Goal: Navigation & Orientation: Find specific page/section

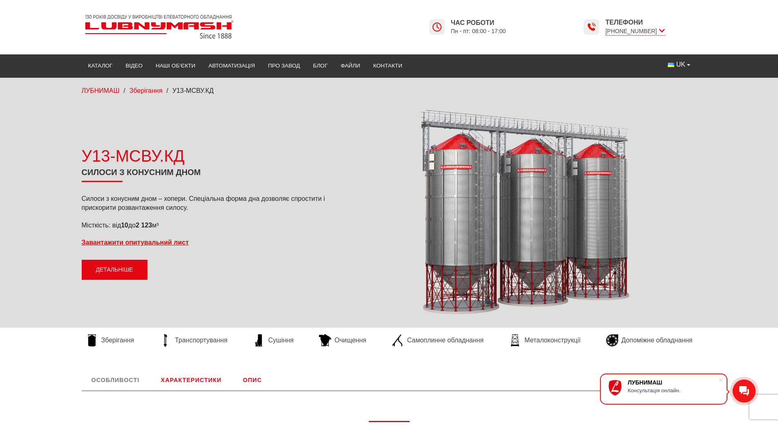
click at [121, 269] on link "Детальніше" at bounding box center [115, 269] width 66 height 20
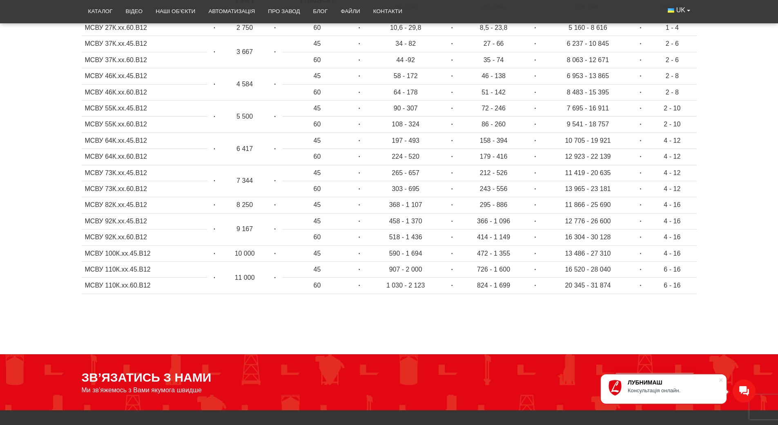
scroll to position [463, 0]
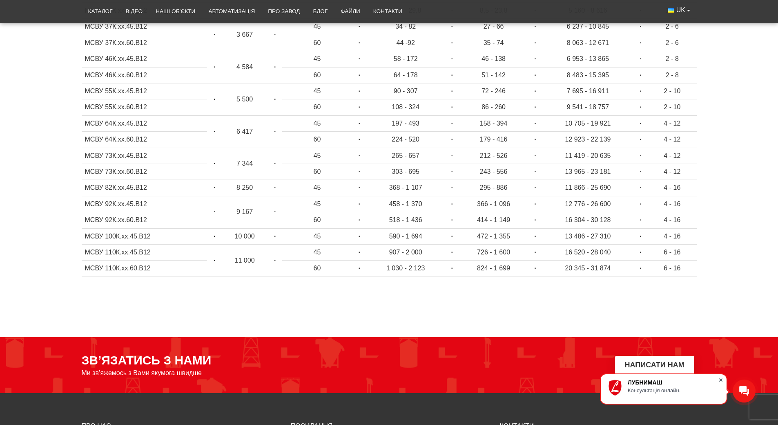
click at [721, 379] on span at bounding box center [721, 379] width 8 height 8
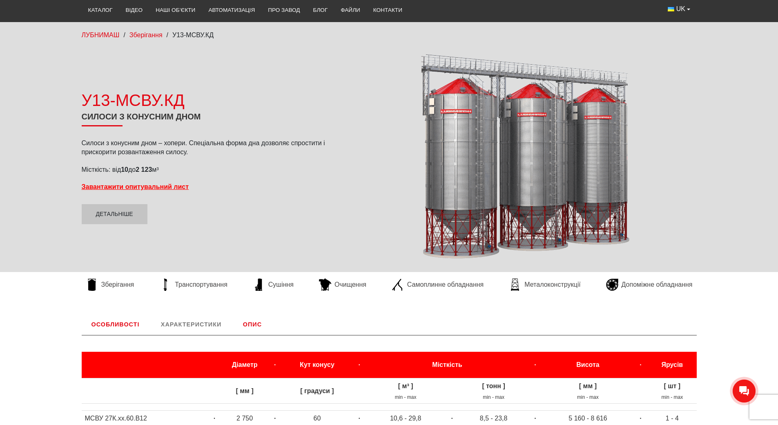
scroll to position [54, 0]
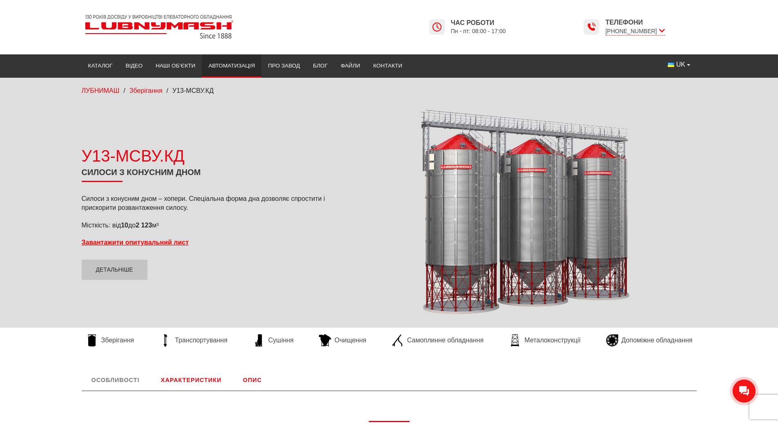
click at [232, 64] on link "Автоматизація" at bounding box center [232, 66] width 60 height 18
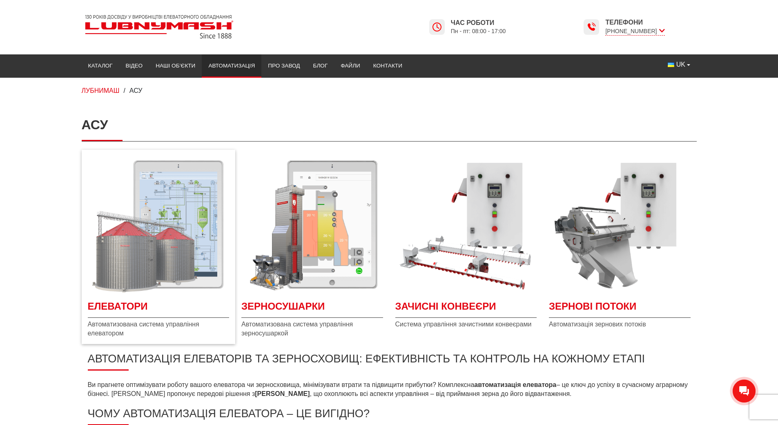
click at [165, 233] on img "Детальніше Елеватори" at bounding box center [159, 225] width 142 height 142
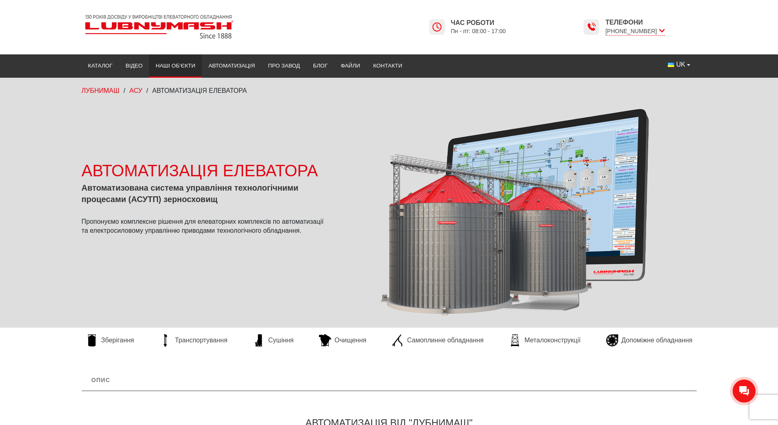
click at [181, 66] on link "Наші об’єкти" at bounding box center [175, 66] width 53 height 18
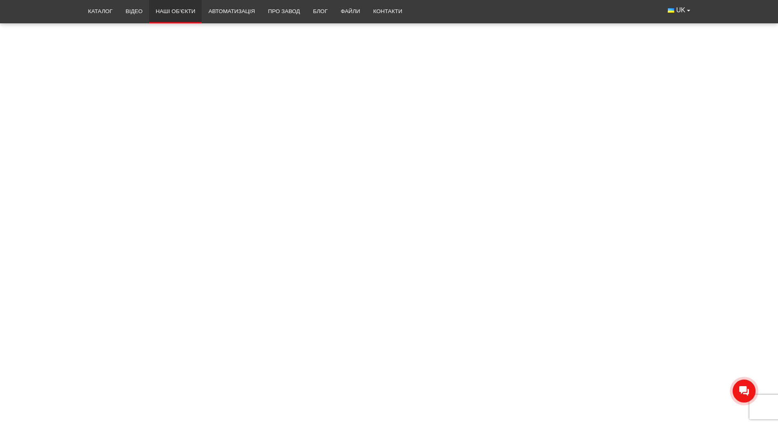
scroll to position [2247, 0]
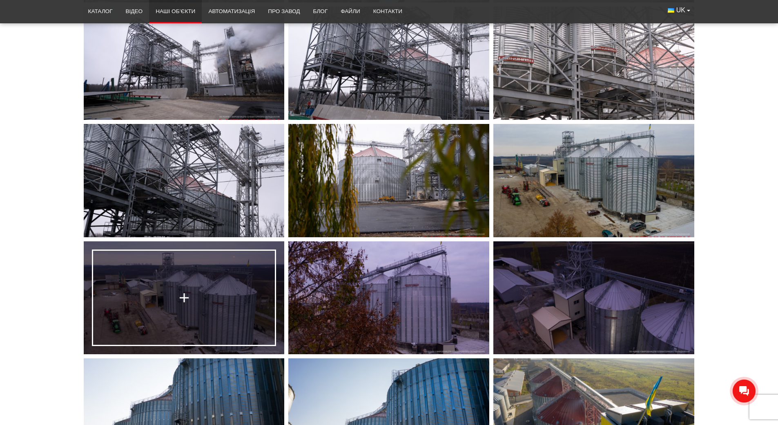
click at [201, 299] on link at bounding box center [184, 297] width 201 height 113
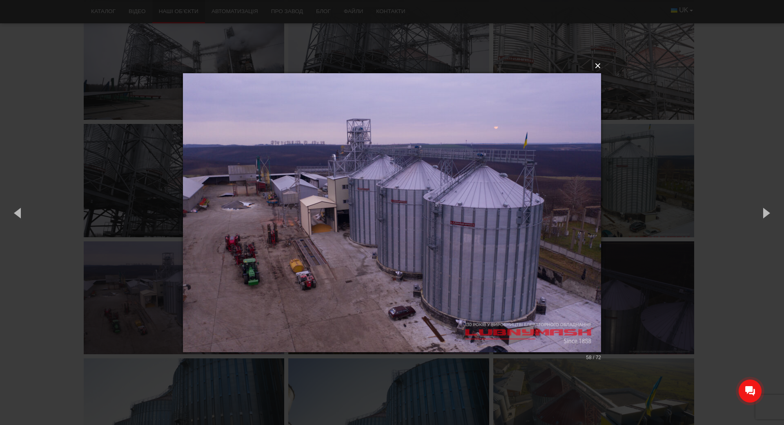
click at [599, 67] on button "×" at bounding box center [394, 66] width 418 height 18
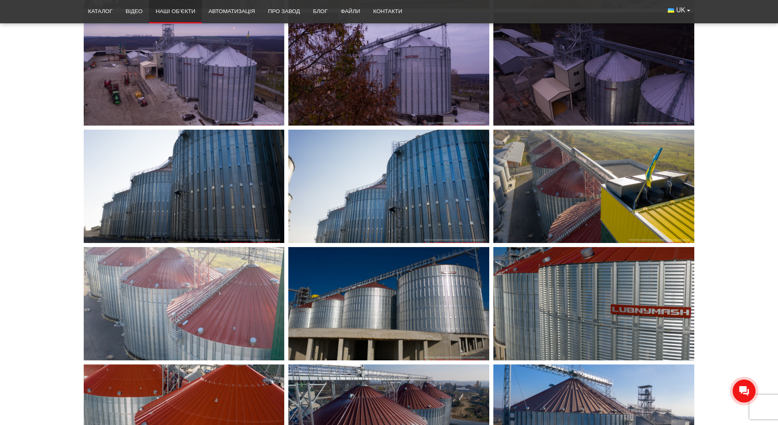
scroll to position [2492, 0]
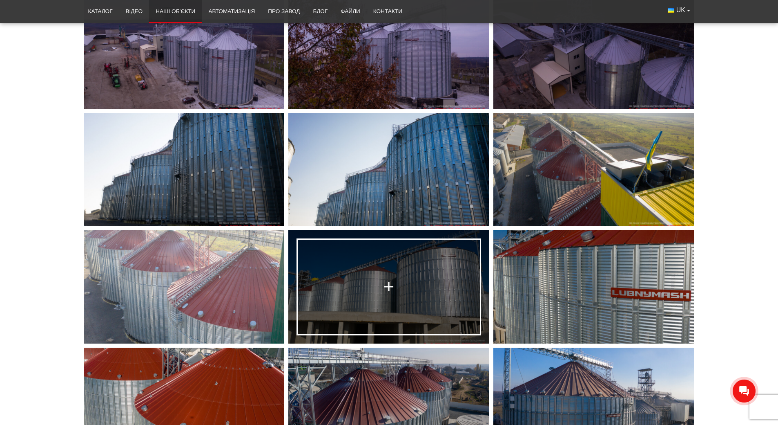
click at [378, 273] on link at bounding box center [388, 286] width 201 height 113
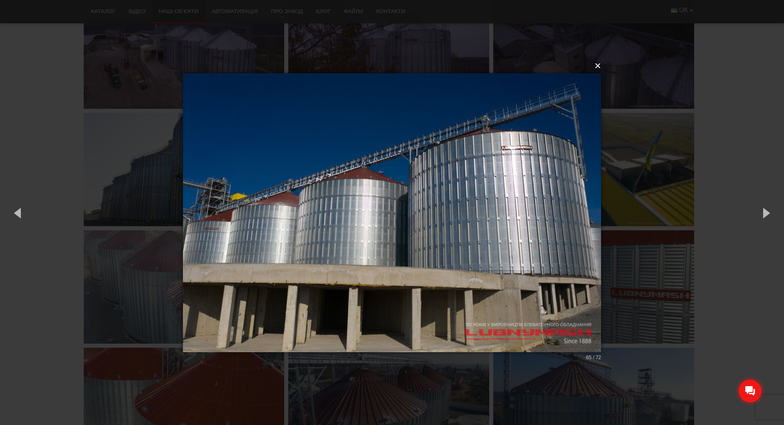
click at [602, 67] on button "×" at bounding box center [394, 66] width 418 height 18
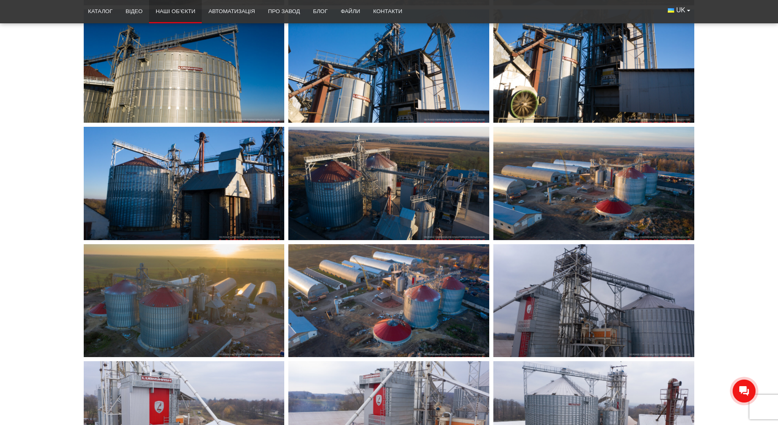
scroll to position [3187, 0]
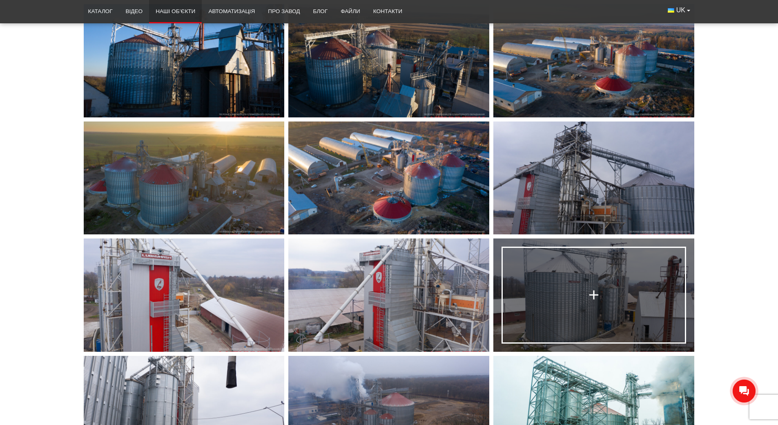
click at [586, 309] on link at bounding box center [594, 294] width 201 height 113
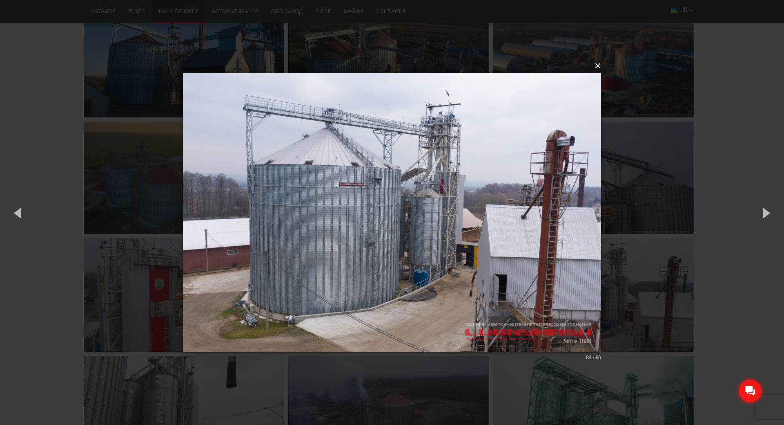
click at [601, 66] on button "×" at bounding box center [394, 66] width 418 height 18
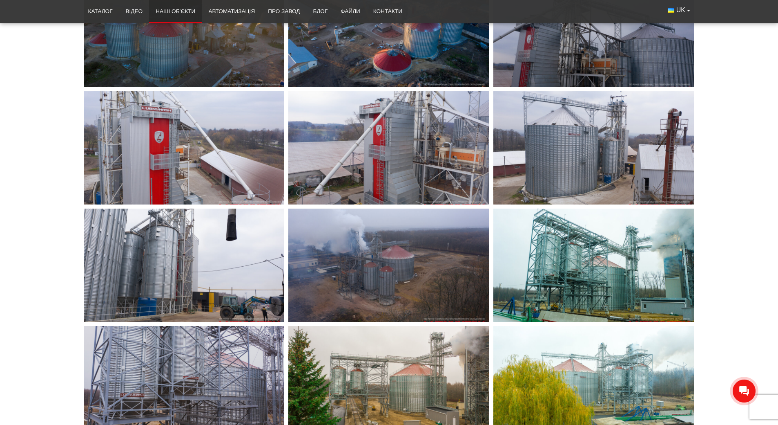
scroll to position [3228, 0]
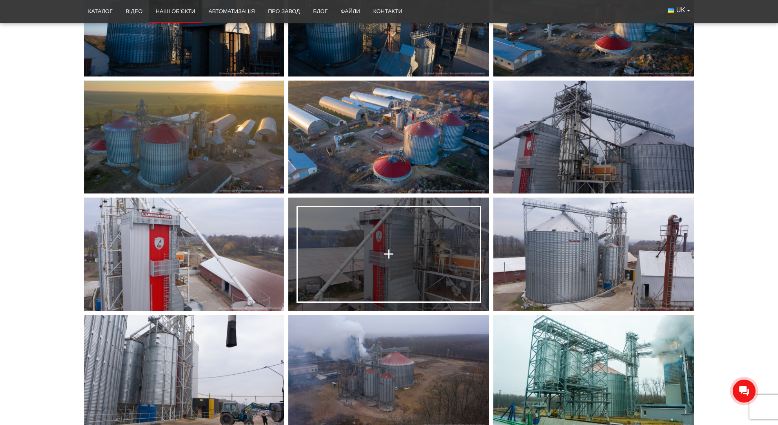
click at [409, 254] on link at bounding box center [388, 253] width 201 height 113
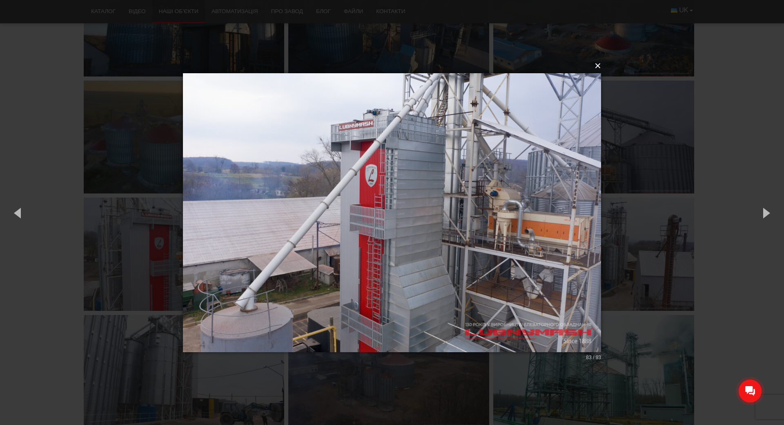
click at [599, 68] on button "×" at bounding box center [394, 66] width 418 height 18
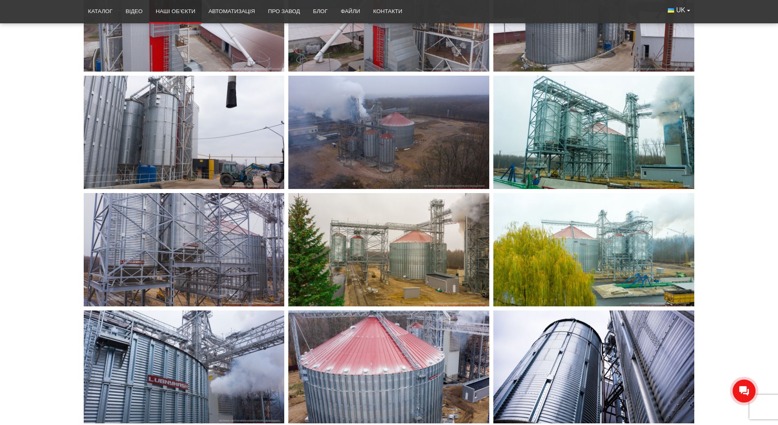
scroll to position [3514, 0]
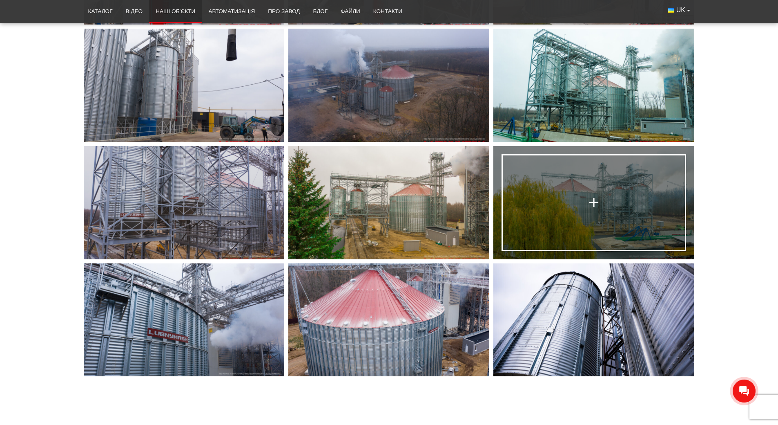
click at [642, 213] on link at bounding box center [594, 202] width 201 height 113
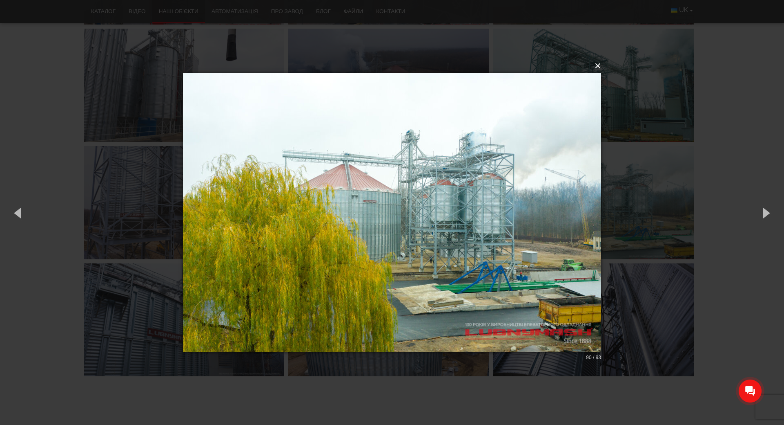
click at [599, 66] on button "×" at bounding box center [394, 66] width 418 height 18
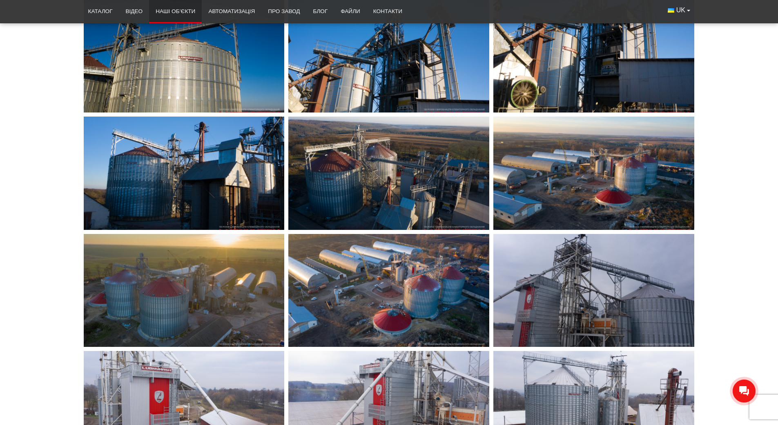
scroll to position [3064, 0]
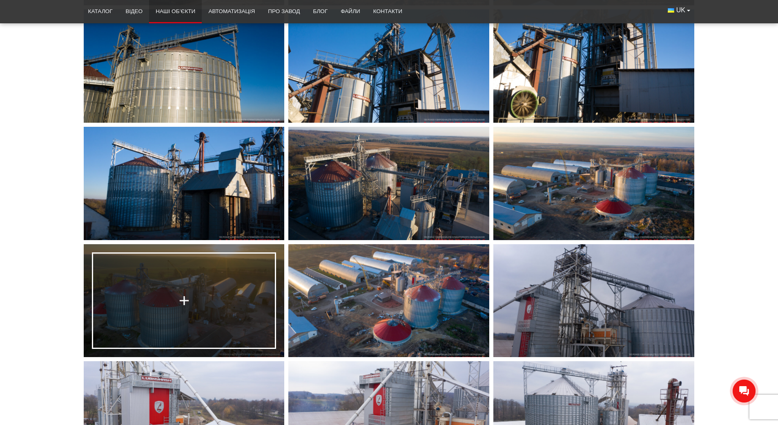
click at [177, 295] on div at bounding box center [185, 301] width 16 height 16
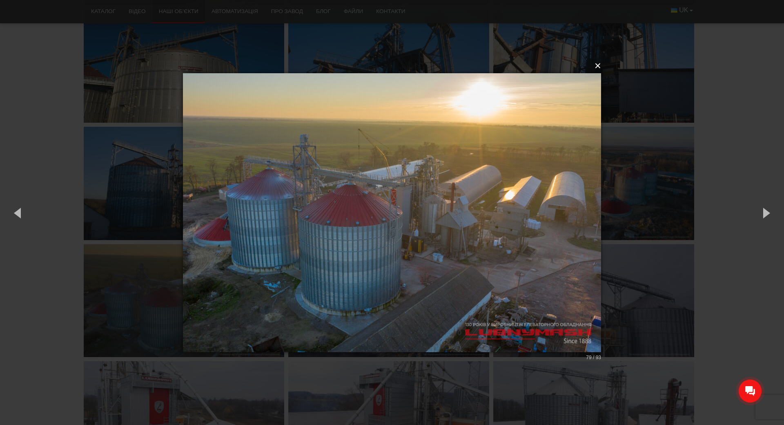
click at [600, 67] on button "×" at bounding box center [394, 66] width 418 height 18
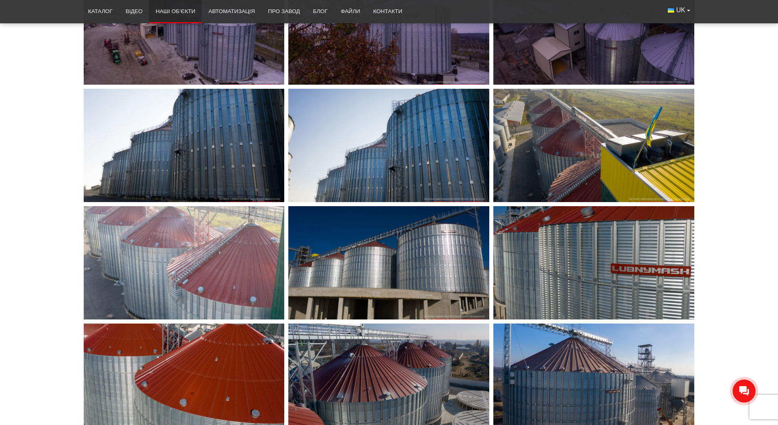
scroll to position [2533, 0]
